Goal: Task Accomplishment & Management: Manage account settings

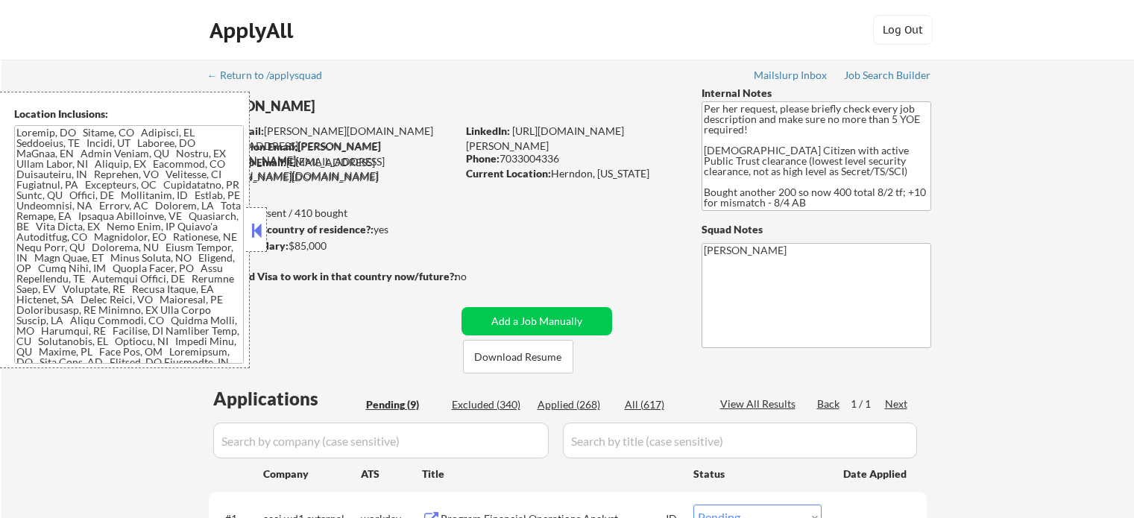
select select ""pending""
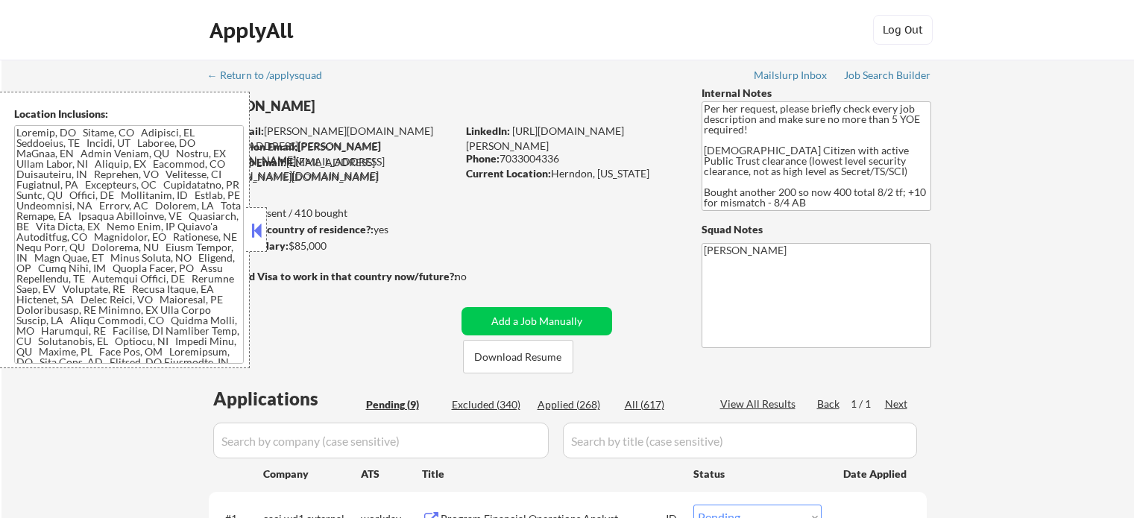
select select ""pending""
click at [260, 233] on button at bounding box center [256, 230] width 16 height 22
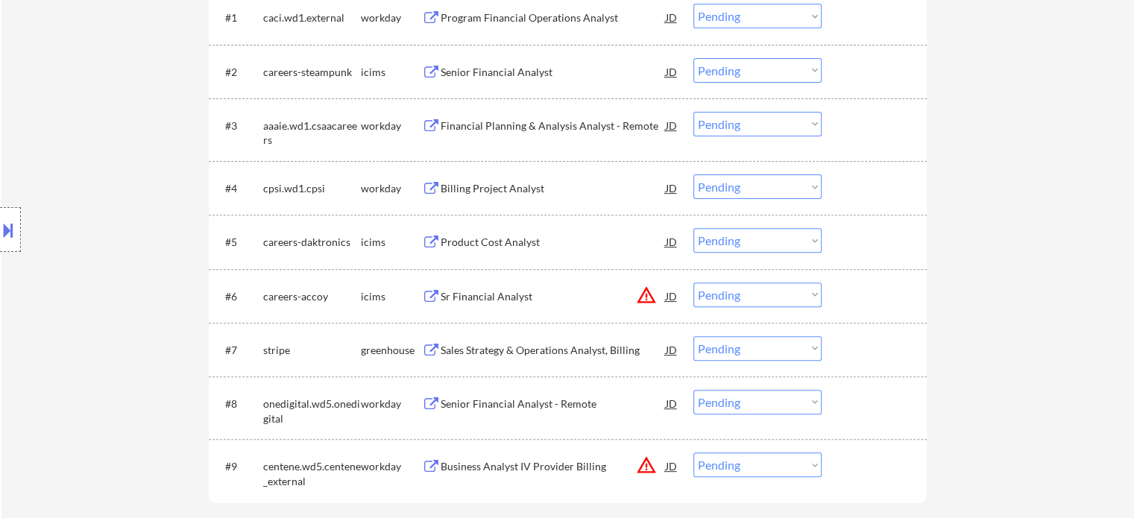
scroll to position [298, 0]
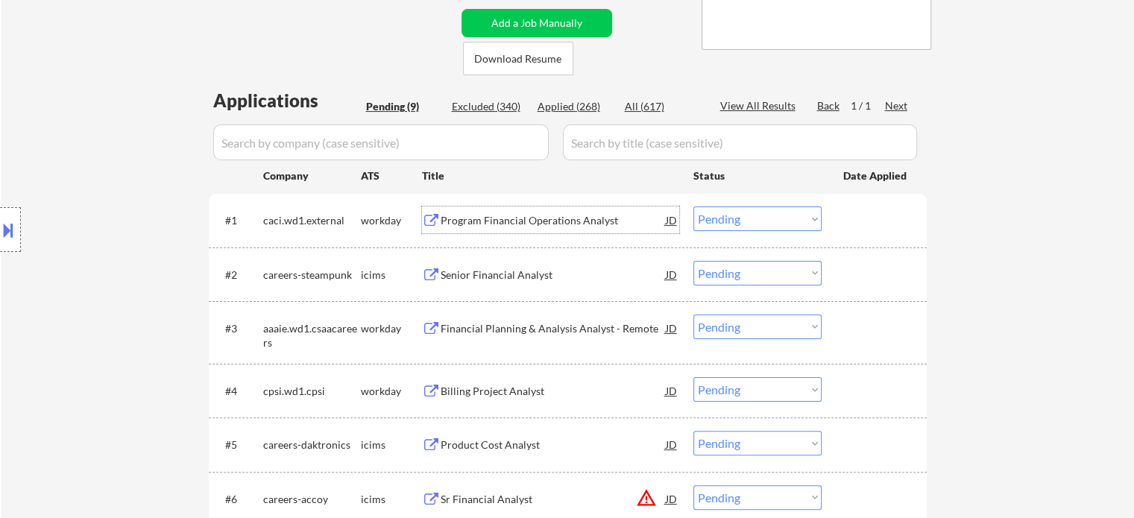
click at [458, 225] on div "Program Financial Operations Analyst" at bounding box center [553, 220] width 225 height 15
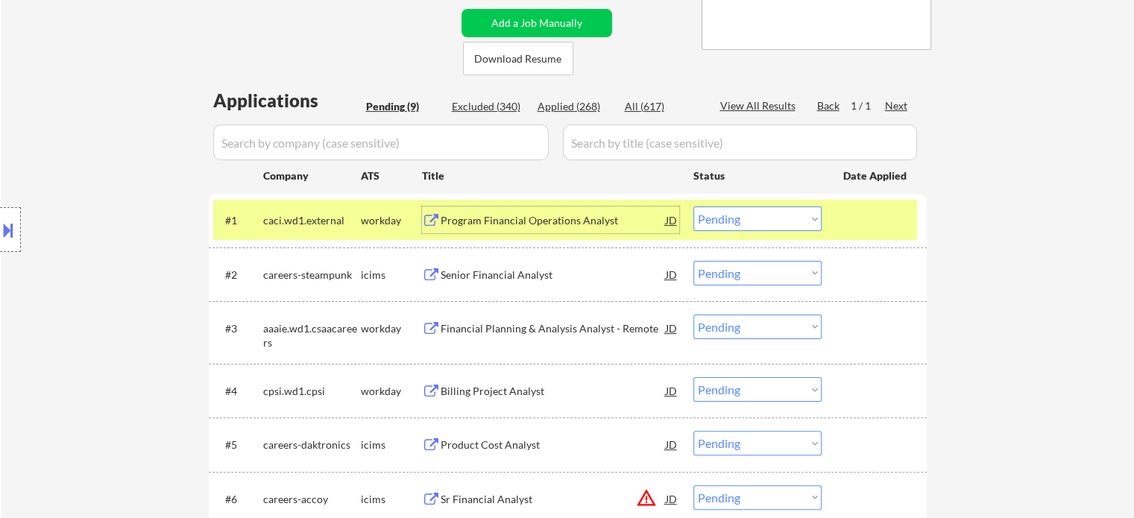
click at [462, 324] on div "Financial Planning & Analysis Analyst - Remote" at bounding box center [553, 328] width 225 height 15
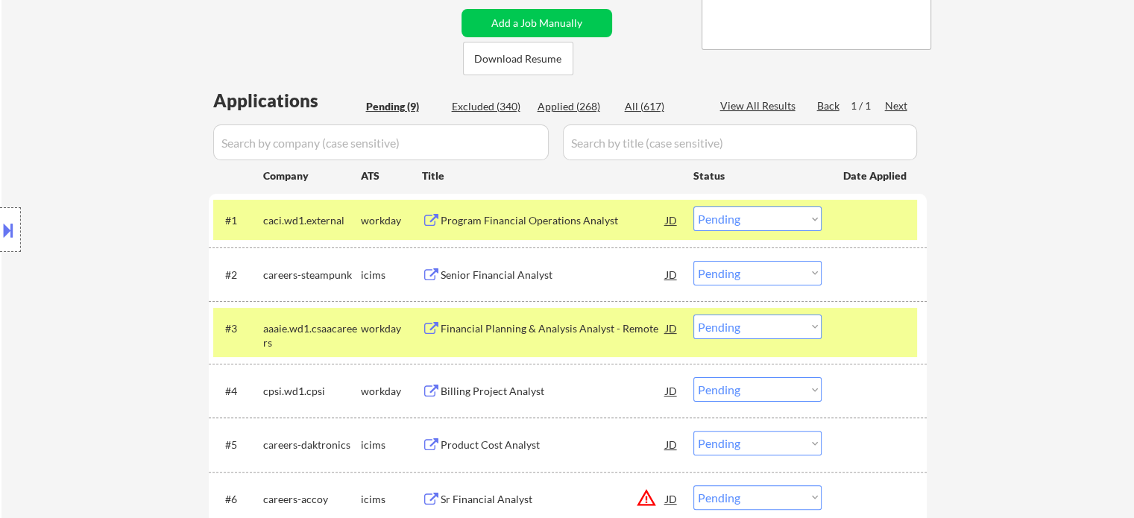
click at [4, 232] on button at bounding box center [8, 230] width 16 height 25
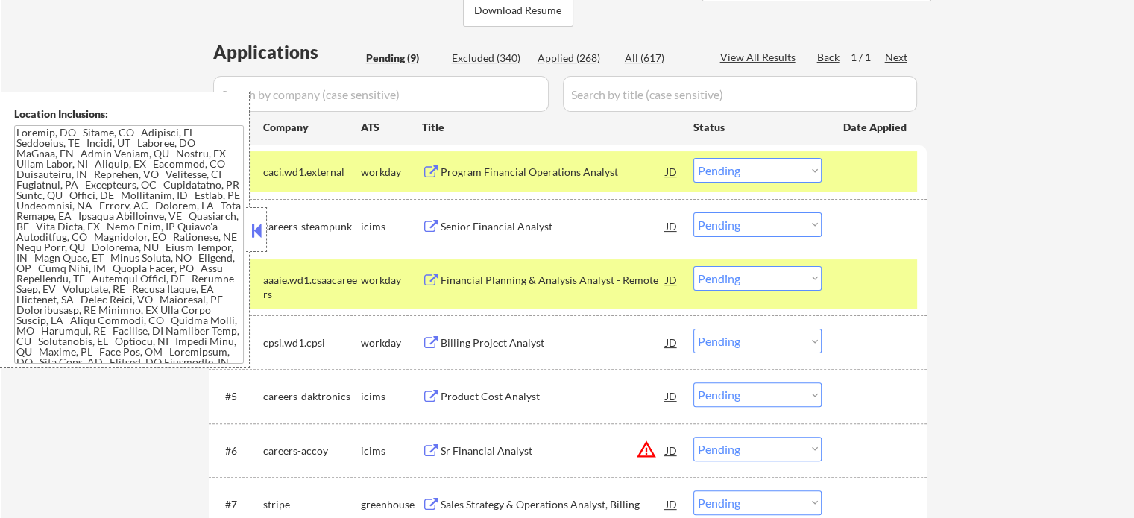
scroll to position [373, 0]
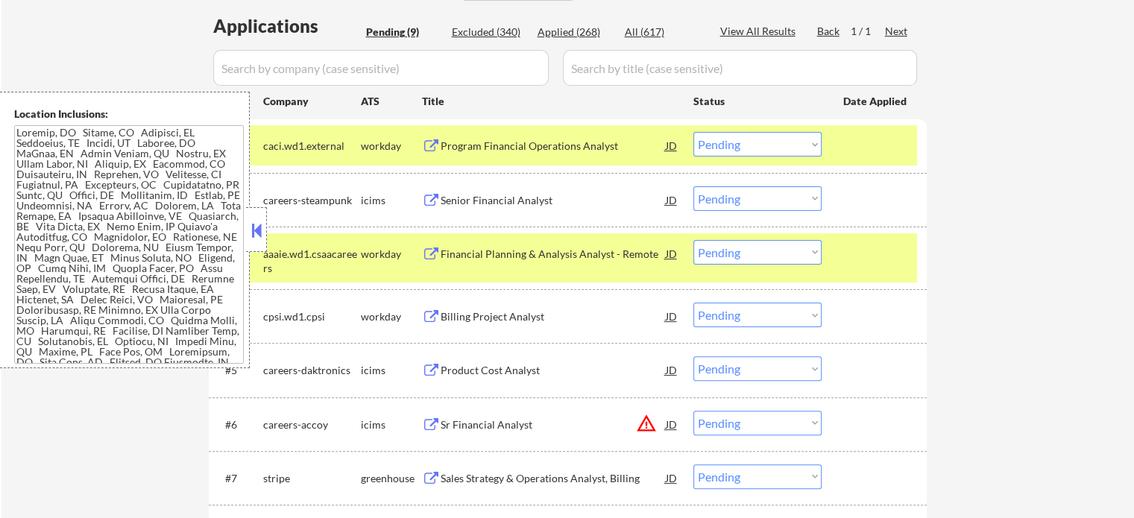
drag, startPoint x: 761, startPoint y: 151, endPoint x: 765, endPoint y: 157, distance: 8.1
click at [765, 157] on div "#1 caci.wd1.external workday Program Financial Operations Analyst JD Choose an …" at bounding box center [565, 145] width 704 height 40
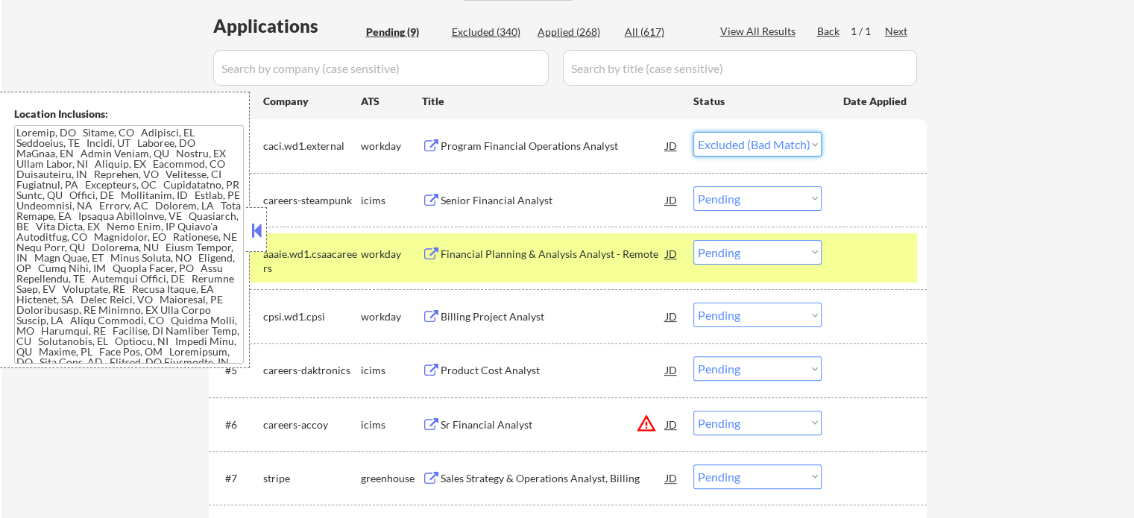
click at [694, 132] on select "Choose an option... Pending Applied Excluded (Questions) Excluded (Expired) Exc…" at bounding box center [758, 144] width 128 height 25
select select ""pending""
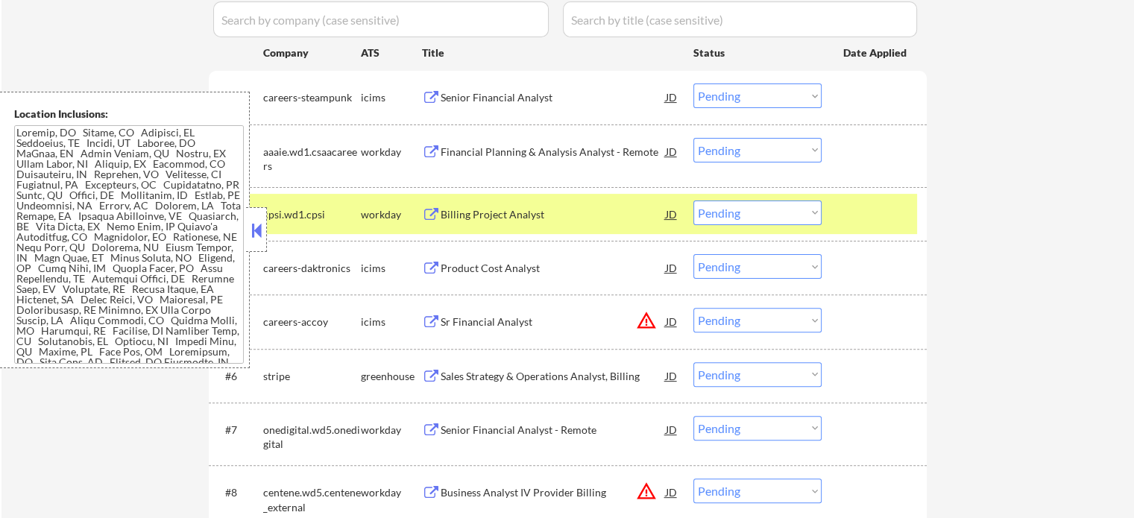
scroll to position [448, 0]
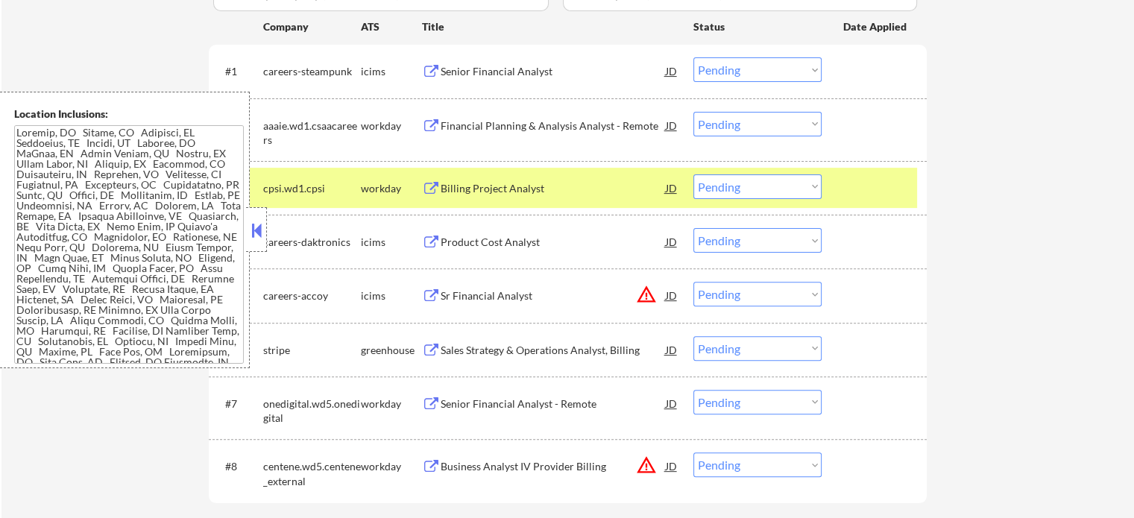
click at [482, 185] on div "Billing Project Analyst" at bounding box center [553, 188] width 225 height 15
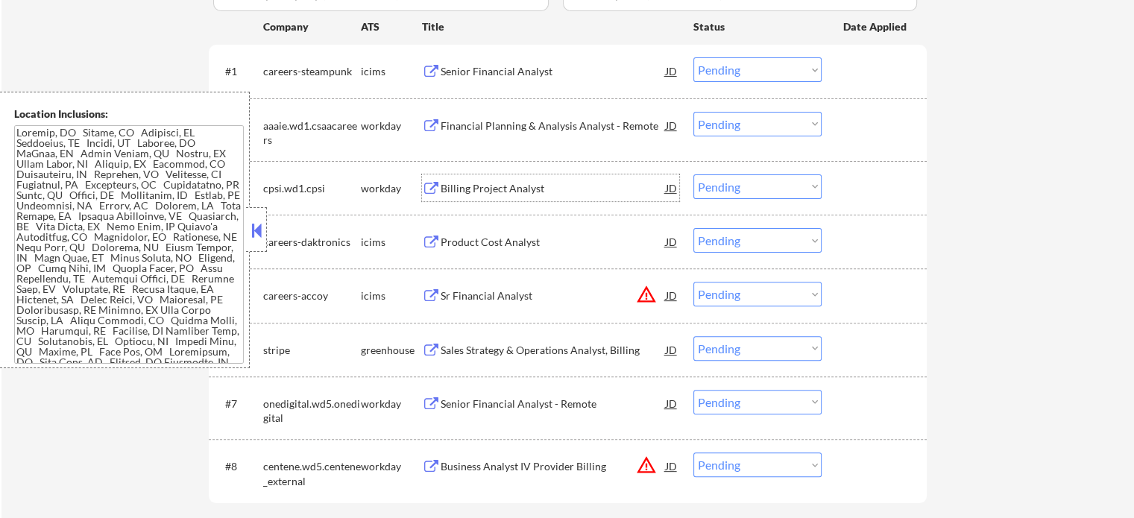
click at [749, 125] on select "Choose an option... Pending Applied Excluded (Questions) Excluded (Expired) Exc…" at bounding box center [758, 124] width 128 height 25
click at [694, 112] on select "Choose an option... Pending Applied Excluded (Questions) Excluded (Expired) Exc…" at bounding box center [758, 124] width 128 height 25
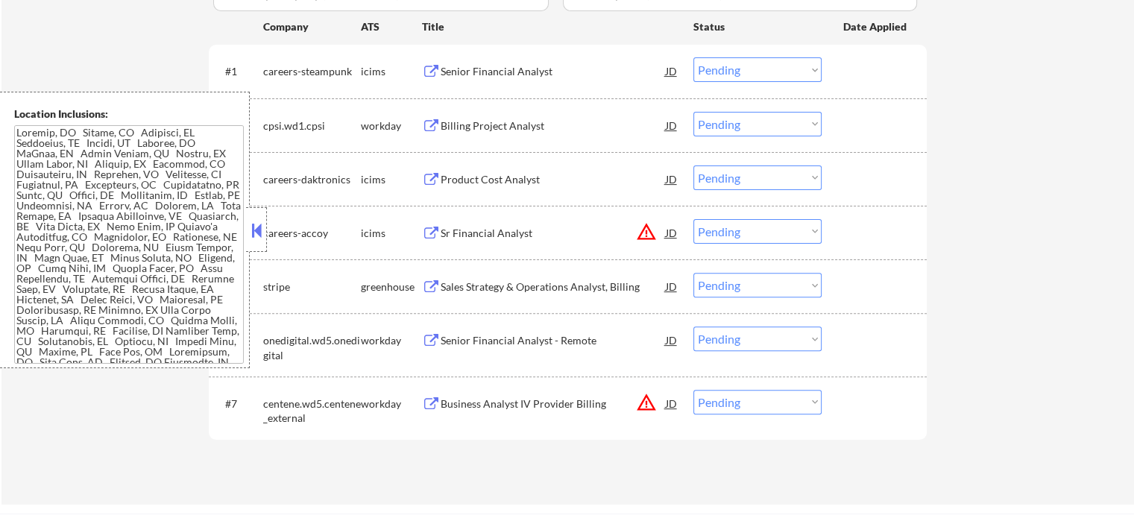
click at [741, 128] on select "Choose an option... Pending Applied Excluded (Questions) Excluded (Expired) Exc…" at bounding box center [758, 124] width 128 height 25
click at [694, 112] on select "Choose an option... Pending Applied Excluded (Questions) Excluded (Expired) Exc…" at bounding box center [758, 124] width 128 height 25
select select ""pending""
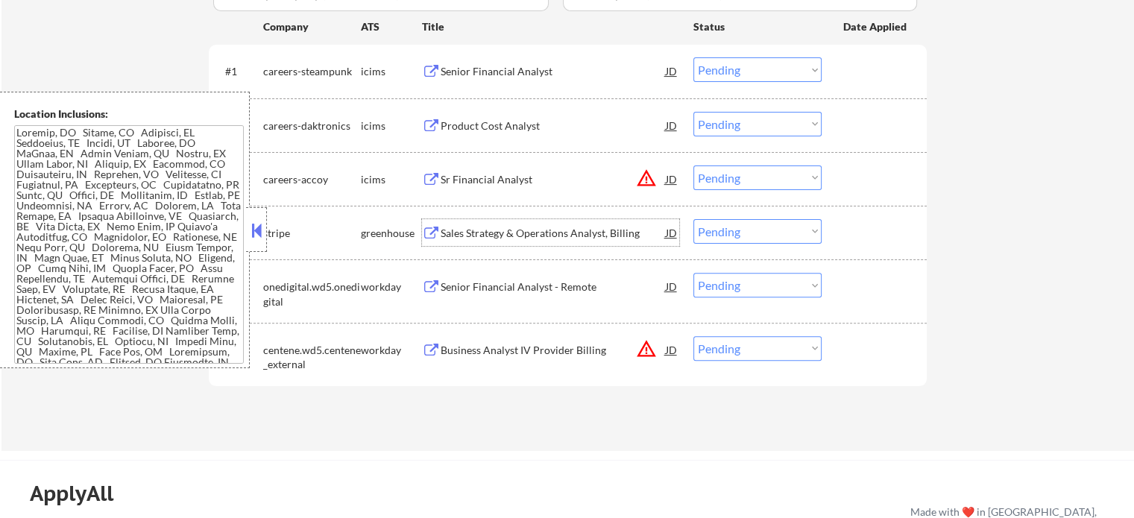
click at [450, 230] on div "Sales Strategy & Operations Analyst, Billing" at bounding box center [553, 233] width 225 height 15
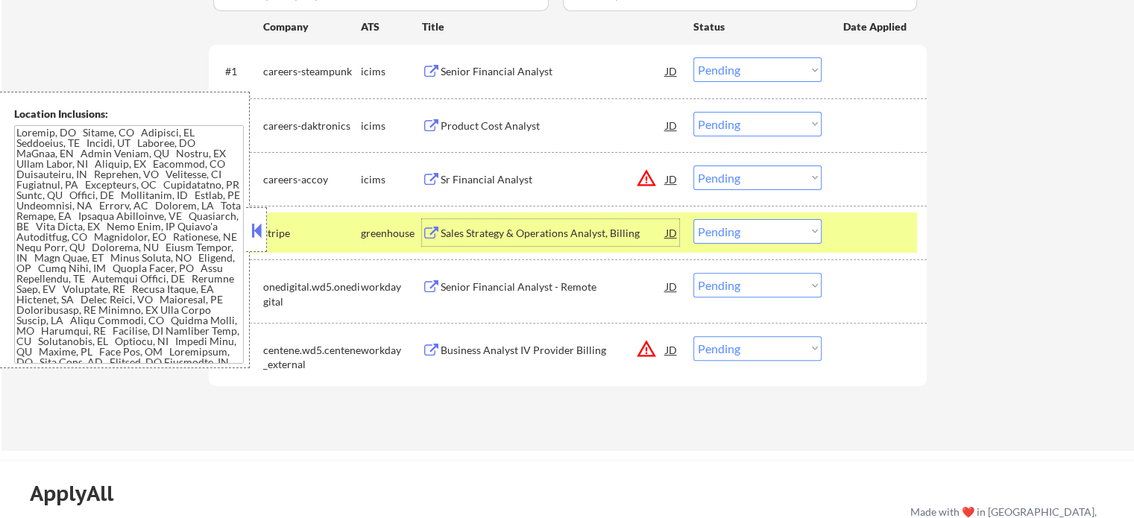
click at [744, 233] on select "Choose an option... Pending Applied Excluded (Questions) Excluded (Expired) Exc…" at bounding box center [758, 231] width 128 height 25
click at [694, 219] on select "Choose an option... Pending Applied Excluded (Questions) Excluded (Expired) Exc…" at bounding box center [758, 231] width 128 height 25
select select ""pending""
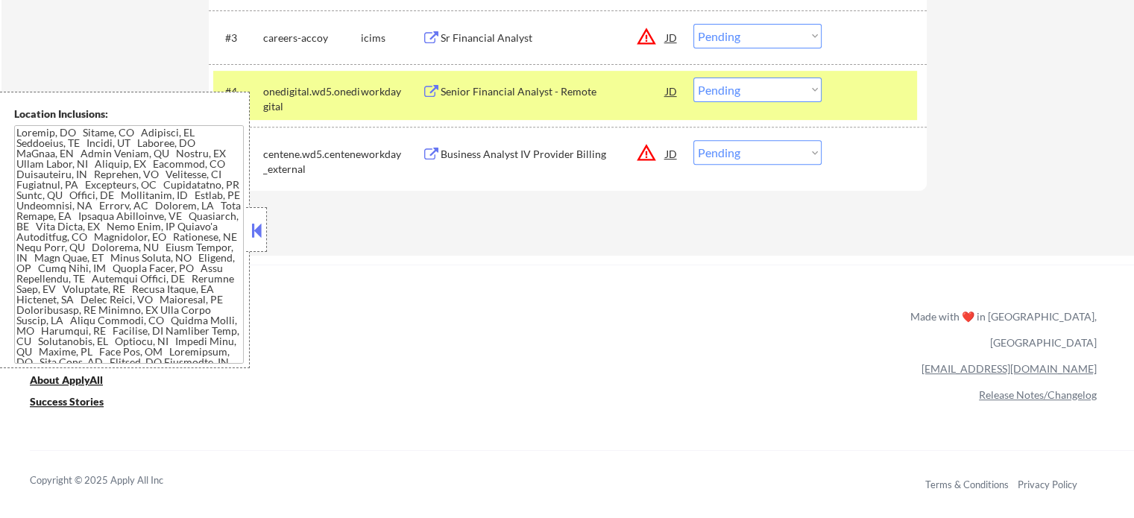
scroll to position [597, 0]
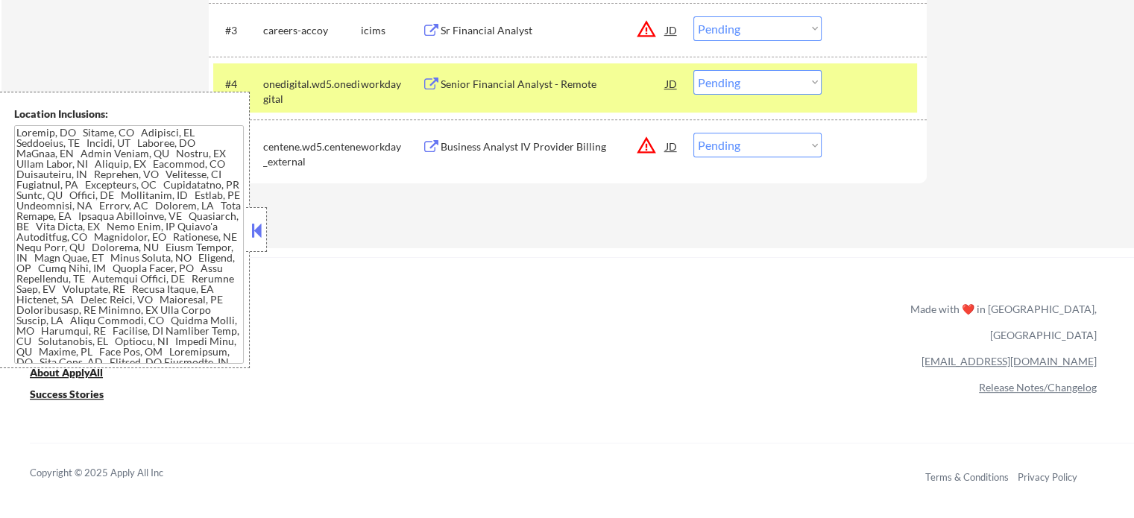
click at [726, 139] on select "Choose an option... Pending Applied Excluded (Questions) Excluded (Expired) Exc…" at bounding box center [758, 145] width 128 height 25
select select ""excluded__location_""
click at [694, 133] on select "Choose an option... Pending Applied Excluded (Questions) Excluded (Expired) Exc…" at bounding box center [758, 145] width 128 height 25
click at [500, 82] on div "Senior Financial Analyst - Remote" at bounding box center [553, 84] width 225 height 15
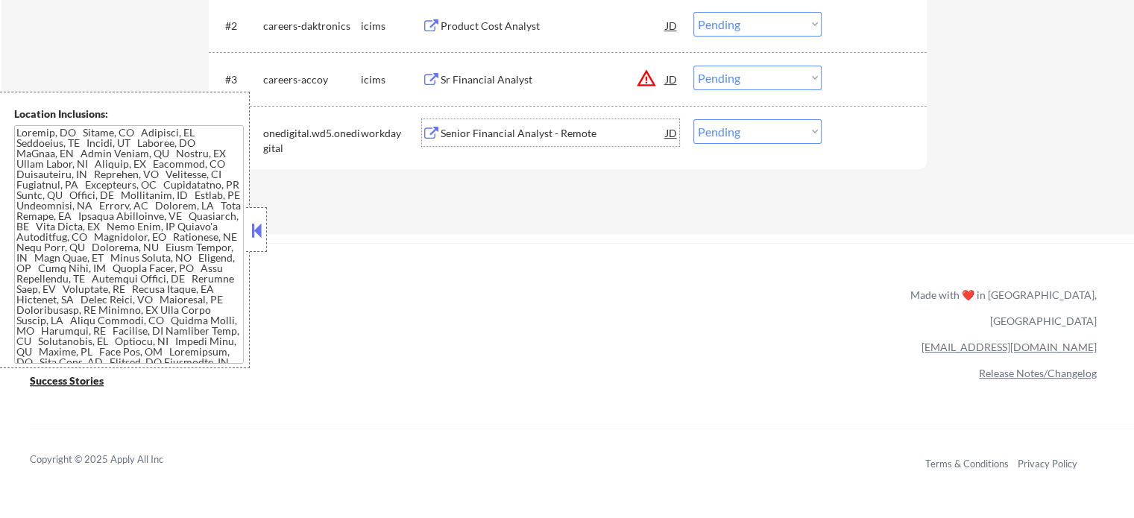
scroll to position [522, 0]
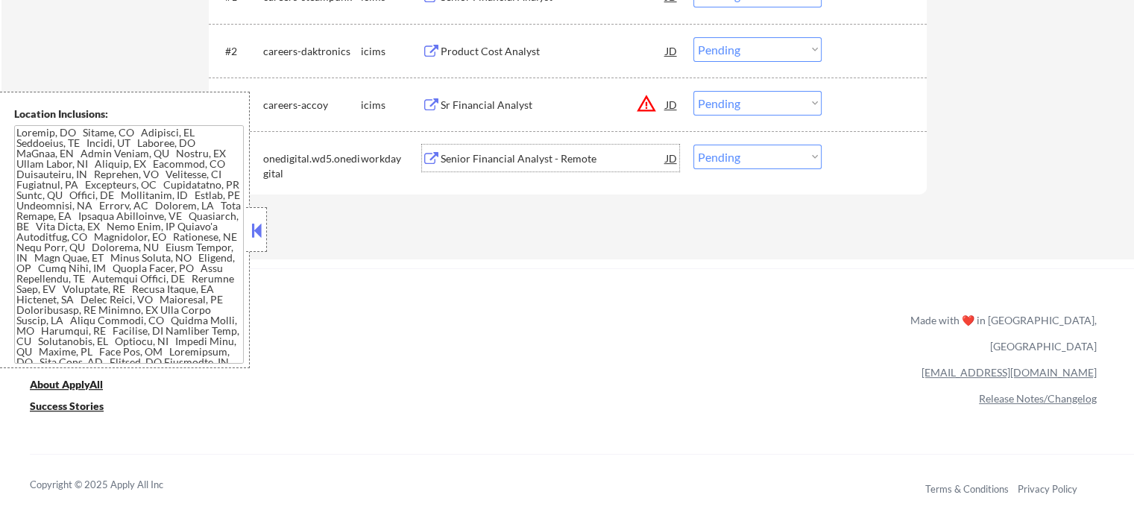
drag, startPoint x: 767, startPoint y: 164, endPoint x: 773, endPoint y: 168, distance: 7.7
click at [767, 164] on select "Choose an option... Pending Applied Excluded (Questions) Excluded (Expired) Exc…" at bounding box center [758, 157] width 128 height 25
select select ""excluded""
click at [694, 145] on select "Choose an option... Pending Applied Excluded (Questions) Excluded (Expired) Exc…" at bounding box center [758, 157] width 128 height 25
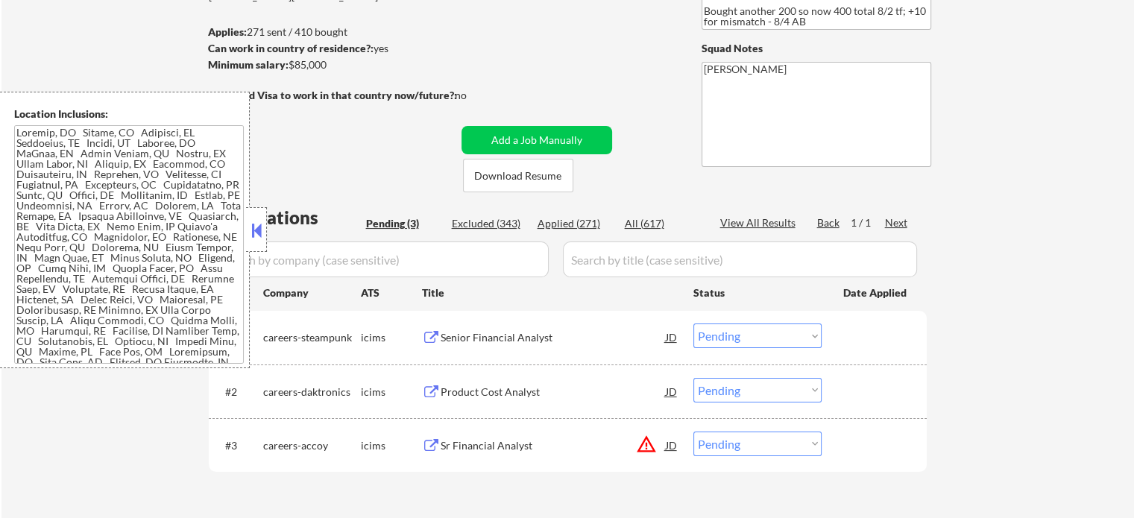
scroll to position [298, 0]
